Goal: Transaction & Acquisition: Download file/media

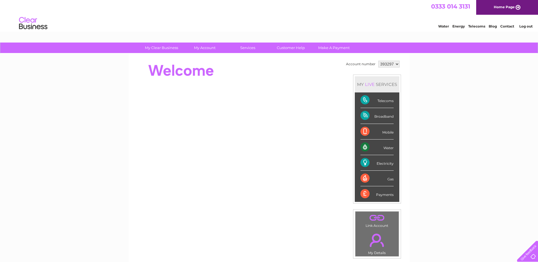
click at [386, 99] on div "Telecoms" at bounding box center [376, 100] width 33 height 16
click at [364, 102] on div "Telecoms" at bounding box center [376, 100] width 33 height 16
click at [384, 162] on div "Electricity" at bounding box center [376, 163] width 33 height 16
click at [368, 163] on div "Electricity" at bounding box center [376, 163] width 33 height 16
click at [397, 63] on select "393297" at bounding box center [388, 64] width 21 height 7
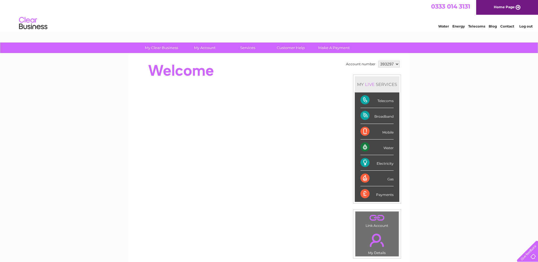
click at [397, 63] on select "393297" at bounding box center [388, 64] width 21 height 7
click at [475, 26] on link "Telecoms" at bounding box center [476, 26] width 17 height 4
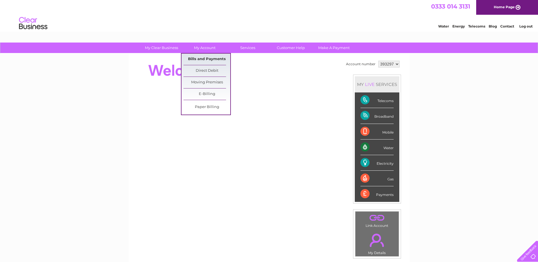
click at [207, 58] on link "Bills and Payments" at bounding box center [206, 59] width 47 height 11
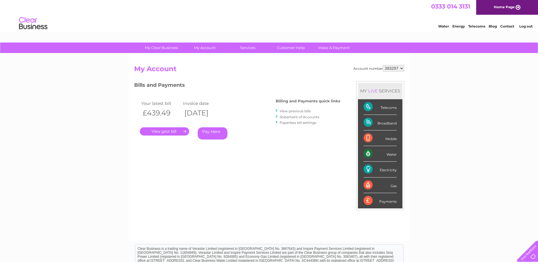
click at [173, 133] on link "." at bounding box center [164, 131] width 49 height 8
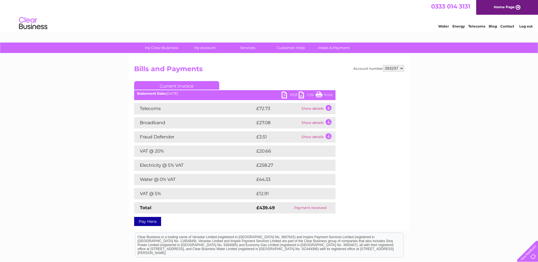
click at [267, 168] on td "£258.27" at bounding box center [290, 165] width 70 height 11
click at [313, 108] on td "Show details" at bounding box center [317, 108] width 35 height 11
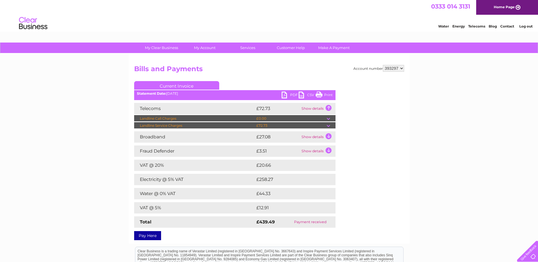
click at [329, 126] on td at bounding box center [331, 125] width 9 height 7
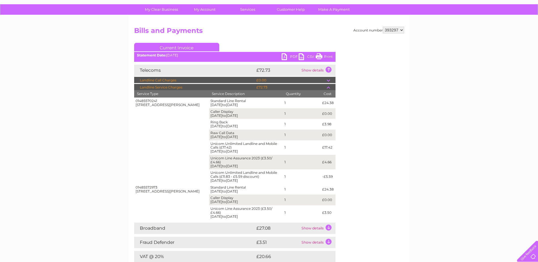
scroll to position [28, 0]
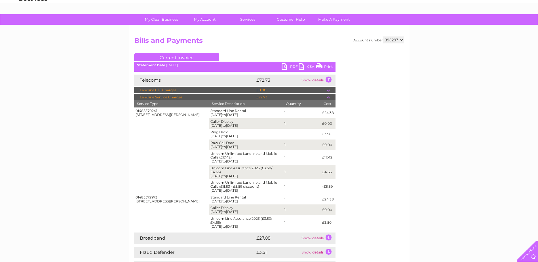
drag, startPoint x: 210, startPoint y: 132, endPoint x: 227, endPoint y: 132, distance: 17.3
click at [227, 132] on td "Ring Back 01/08/2025 to 31/08/2025" at bounding box center [246, 134] width 74 height 11
drag, startPoint x: 227, startPoint y: 132, endPoint x: 221, endPoint y: 132, distance: 6.3
click at [392, 206] on div "Account number 393297 Bills and Payments Current Invoice PDF CSV Print" at bounding box center [269, 188] width 270 height 303
click at [329, 98] on td at bounding box center [331, 97] width 9 height 7
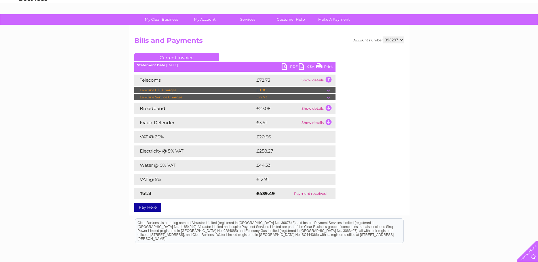
click at [329, 98] on td at bounding box center [331, 97] width 9 height 7
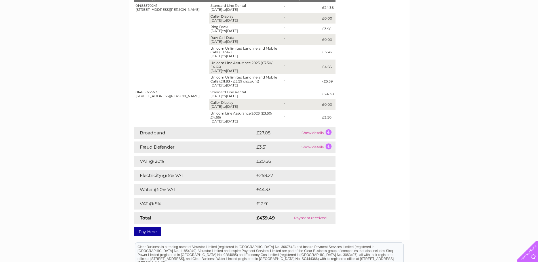
scroll to position [142, 0]
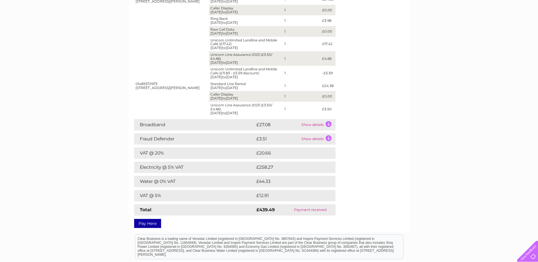
click at [329, 124] on td "Show details" at bounding box center [317, 124] width 35 height 11
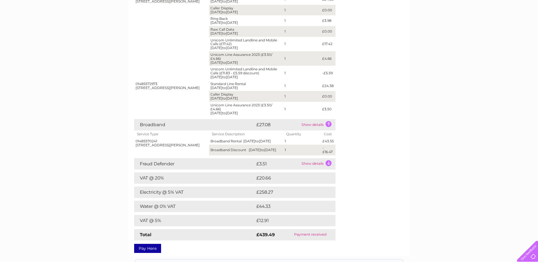
scroll to position [170, 0]
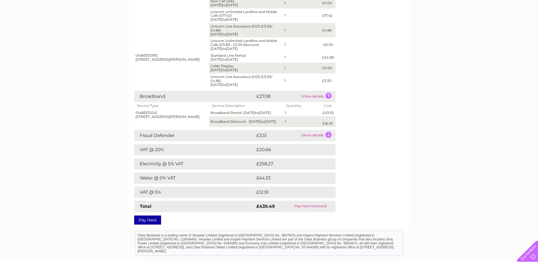
click at [329, 140] on td "Show details" at bounding box center [317, 135] width 35 height 11
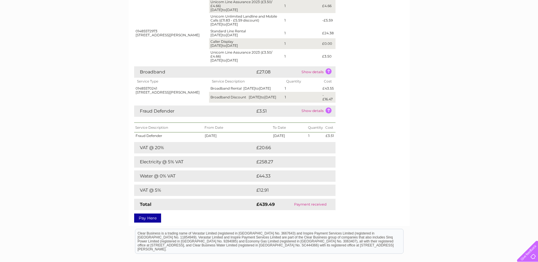
scroll to position [198, 0]
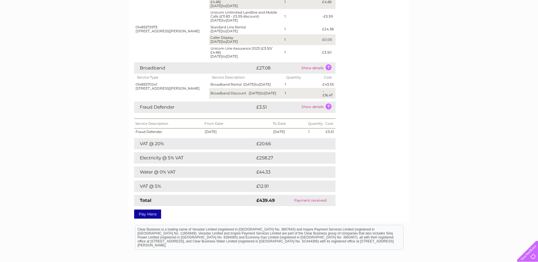
click at [159, 177] on td "Water @ 0% VAT" at bounding box center [194, 171] width 121 height 11
click at [267, 178] on td "£44.33" at bounding box center [289, 171] width 69 height 11
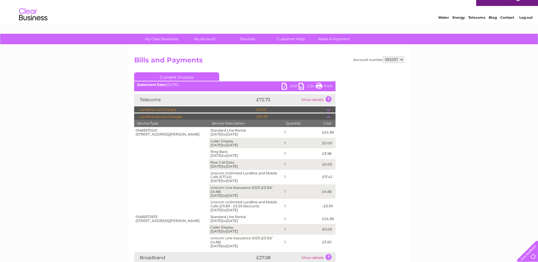
scroll to position [9, 0]
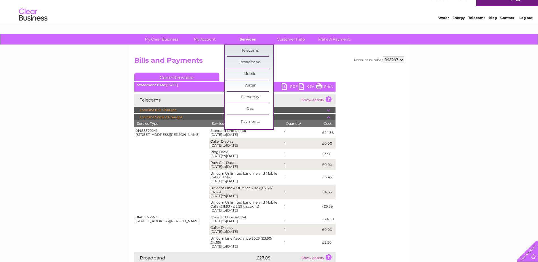
click at [243, 40] on link "Services" at bounding box center [247, 39] width 47 height 10
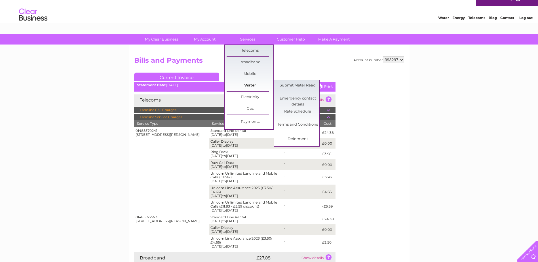
click at [242, 88] on link "Water" at bounding box center [250, 85] width 47 height 11
click at [299, 111] on link "Rate Schedule" at bounding box center [297, 111] width 47 height 11
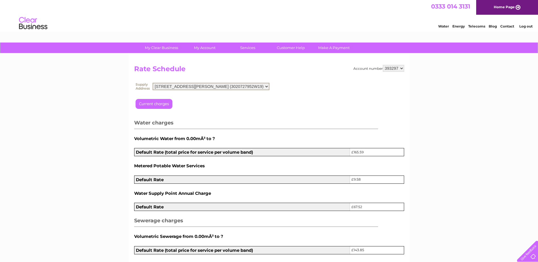
click at [269, 87] on select "2 Pound Lane, Heacham, King's Lynn, Norfolk, PE31 7ET (3020727952W19)" at bounding box center [211, 86] width 117 height 7
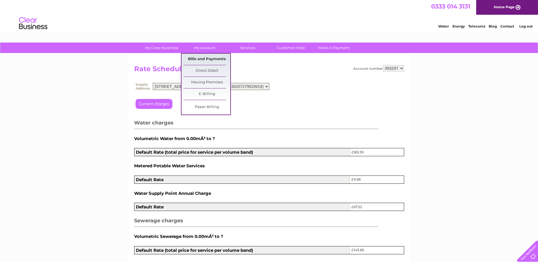
click at [207, 58] on link "Bills and Payments" at bounding box center [206, 59] width 47 height 11
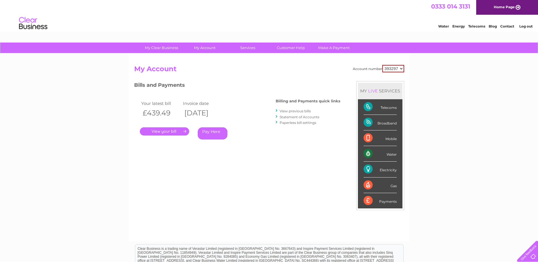
scroll to position [28, 0]
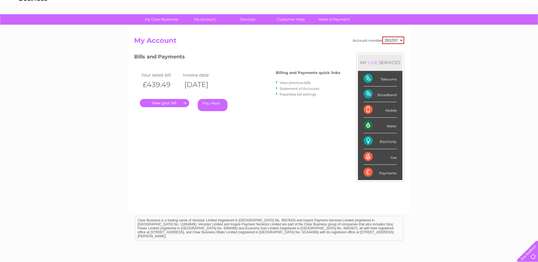
click at [177, 104] on link "." at bounding box center [164, 103] width 49 height 8
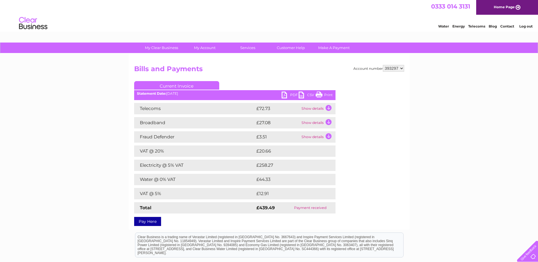
click at [286, 96] on link "PDF" at bounding box center [290, 96] width 17 height 8
click at [192, 180] on td "Water @ 0% VAT" at bounding box center [194, 179] width 121 height 11
click at [283, 94] on link "PDF" at bounding box center [290, 96] width 17 height 8
